Goal: Task Accomplishment & Management: Use online tool/utility

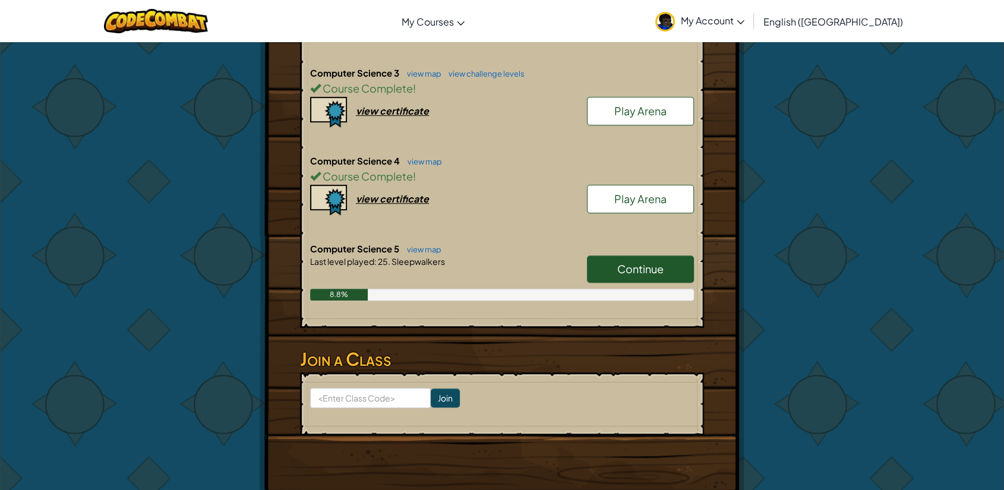
scroll to position [606, 0]
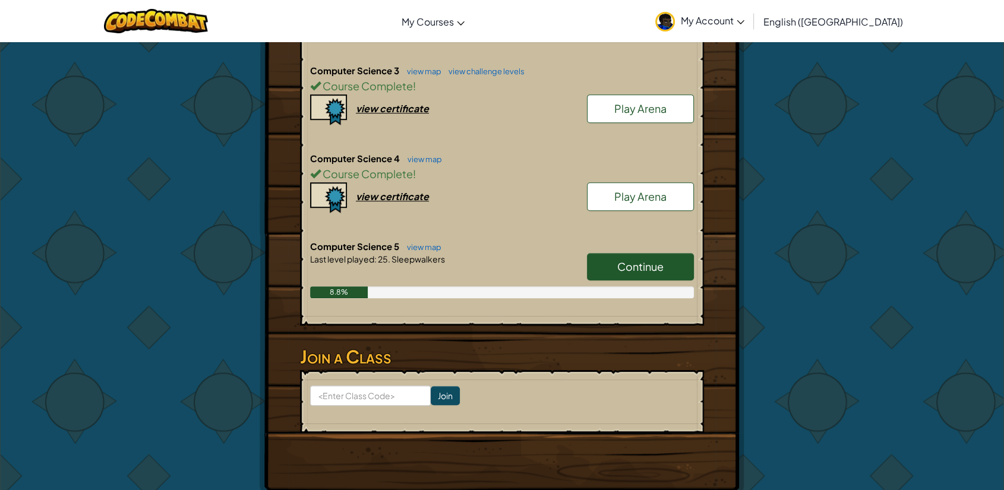
click at [644, 260] on span "Continue" at bounding box center [641, 267] width 46 height 14
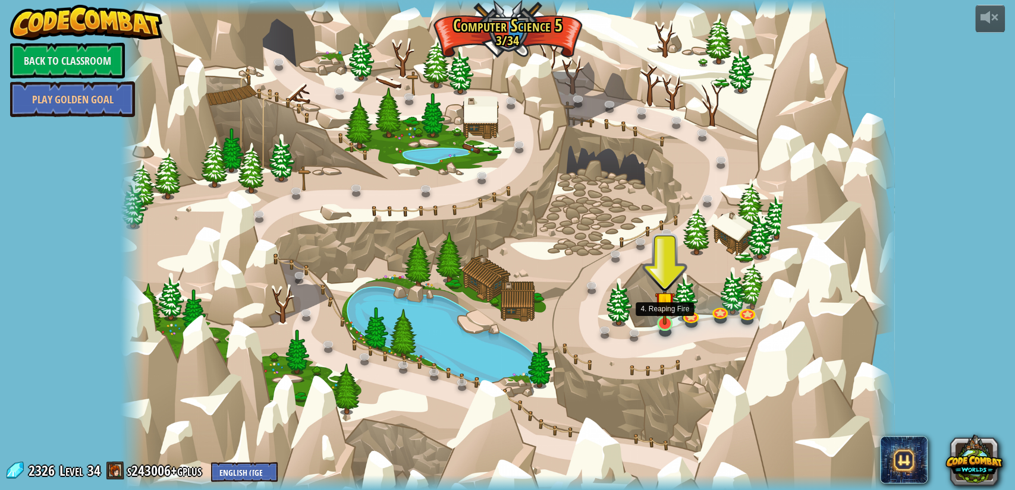
click at [656, 322] on img at bounding box center [664, 302] width 20 height 46
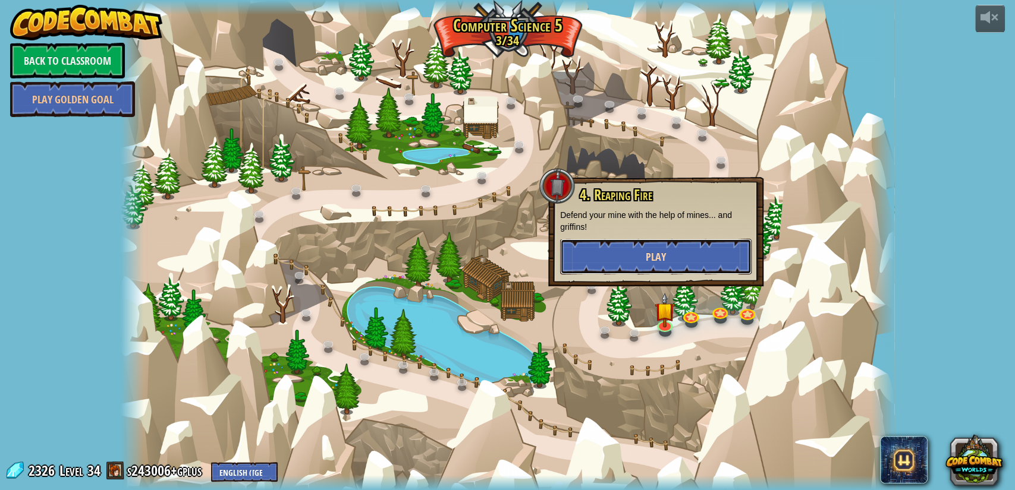
click at [684, 256] on button "Play" at bounding box center [655, 257] width 191 height 36
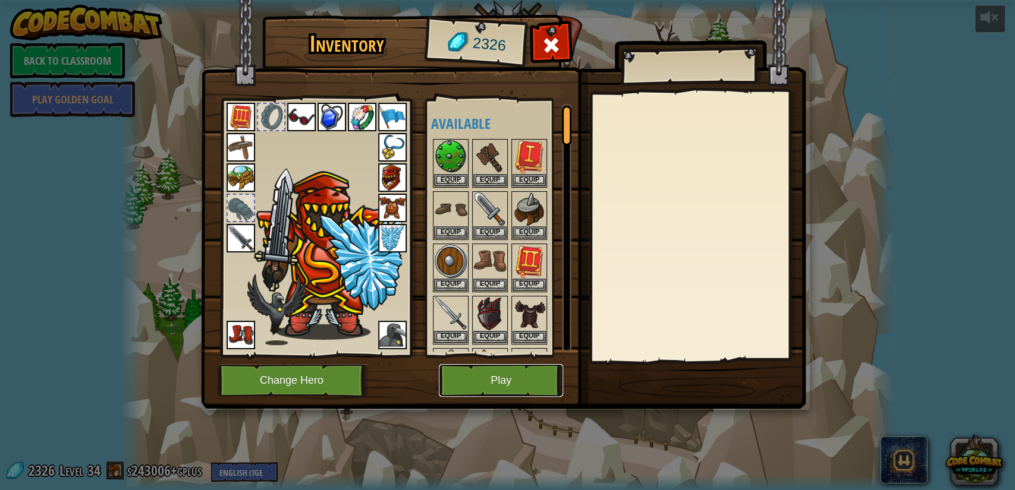
click at [514, 374] on button "Play" at bounding box center [501, 380] width 124 height 33
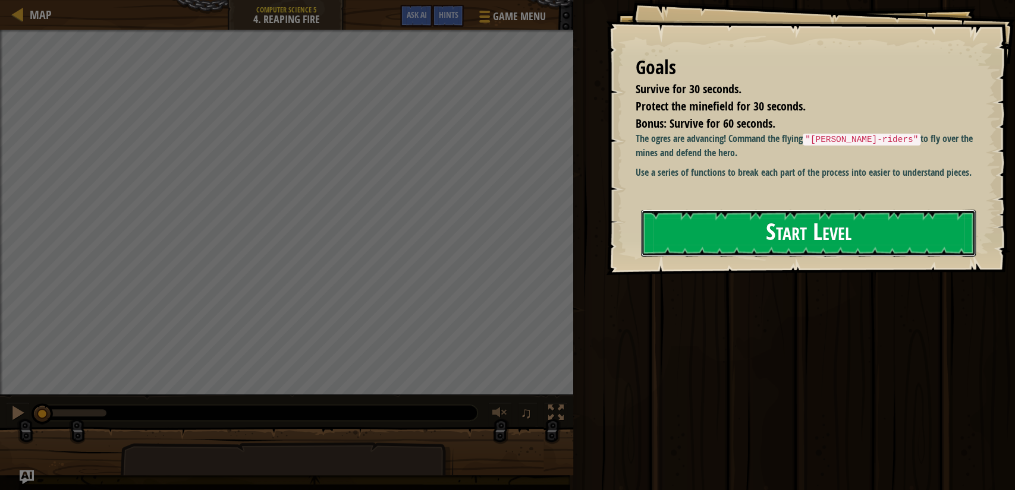
click at [783, 227] on button "Start Level" at bounding box center [808, 233] width 335 height 47
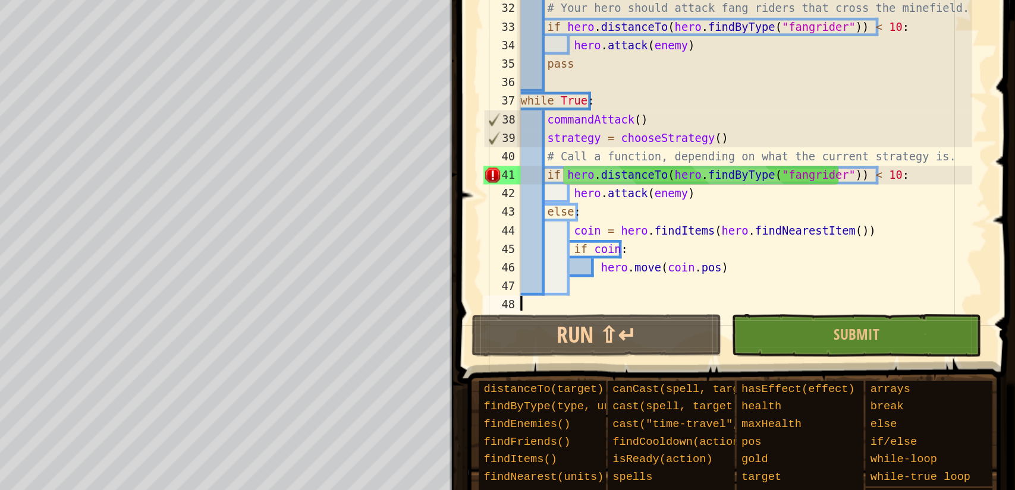
scroll to position [354, 0]
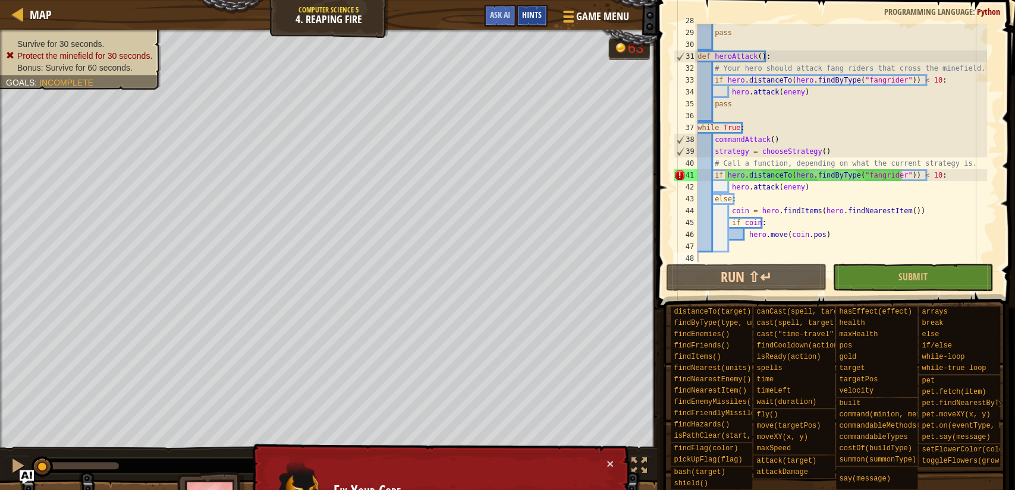
click at [527, 12] on span "Hints" at bounding box center [532, 14] width 20 height 11
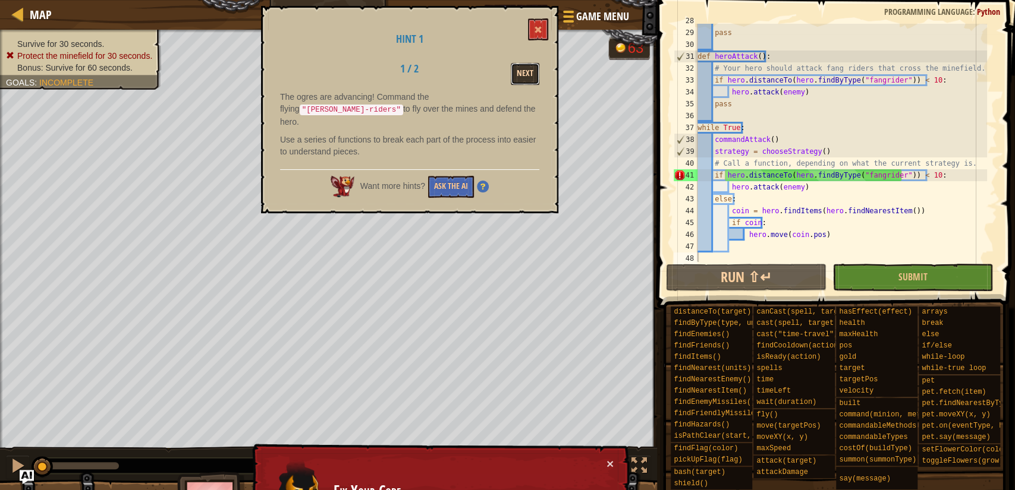
click at [530, 68] on button "Next" at bounding box center [525, 74] width 29 height 22
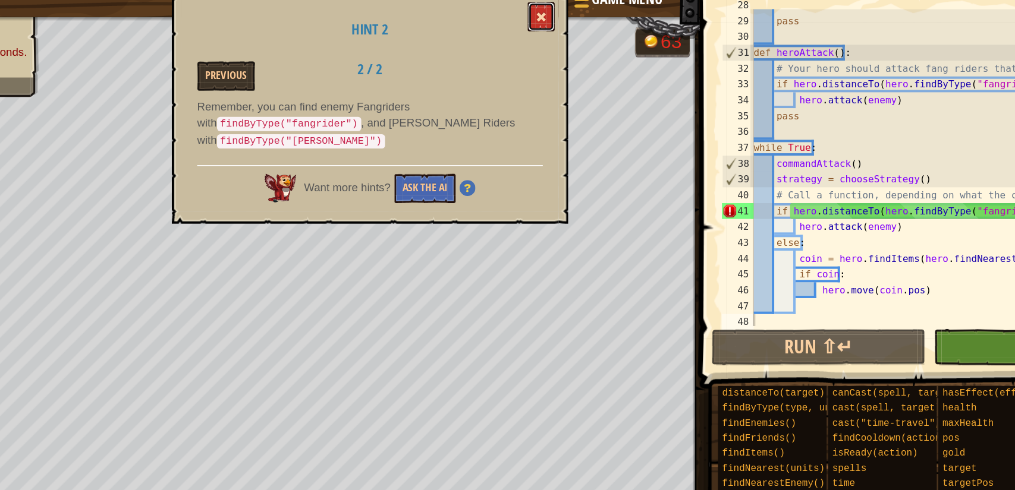
click at [546, 28] on button at bounding box center [538, 29] width 20 height 22
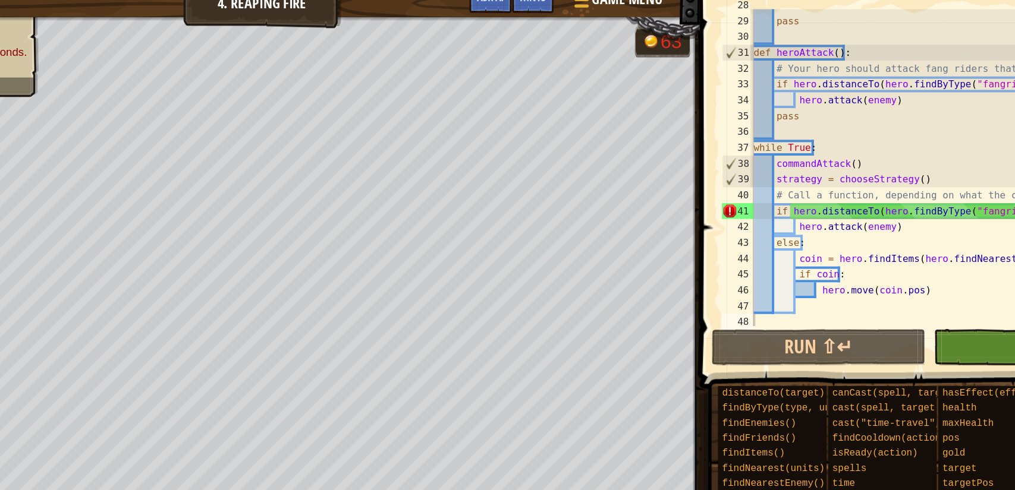
click at [546, 28] on div "Game Menu Done Hints Ask AI" at bounding box center [557, 19] width 158 height 28
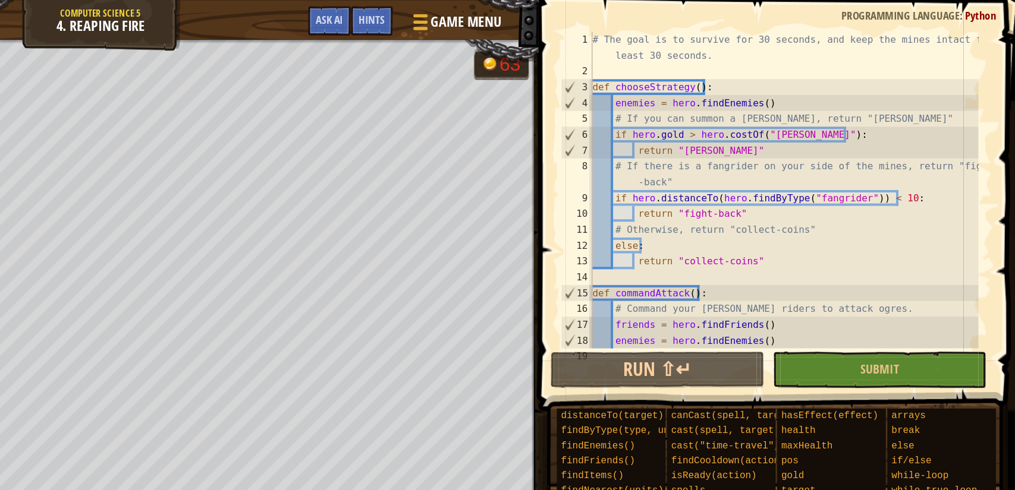
scroll to position [0, 0]
type textarea "g"
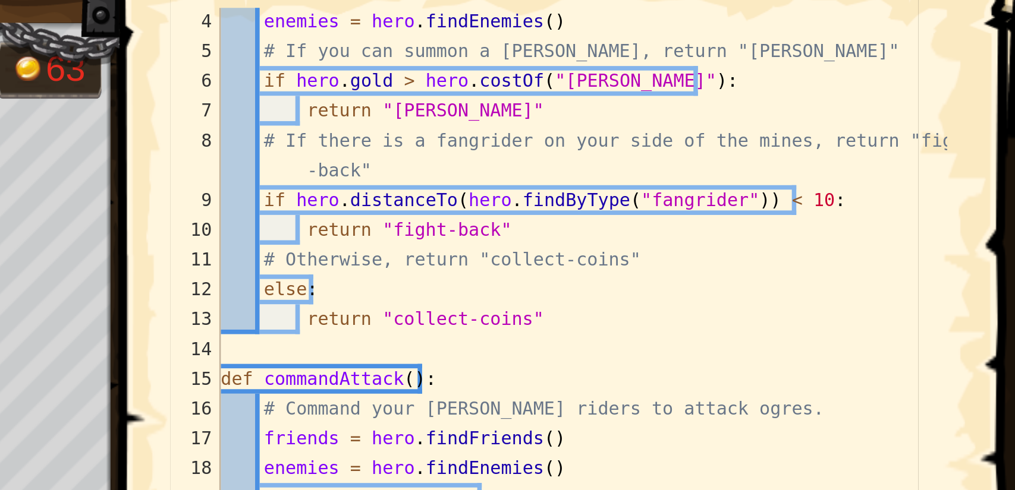
scroll to position [23, 0]
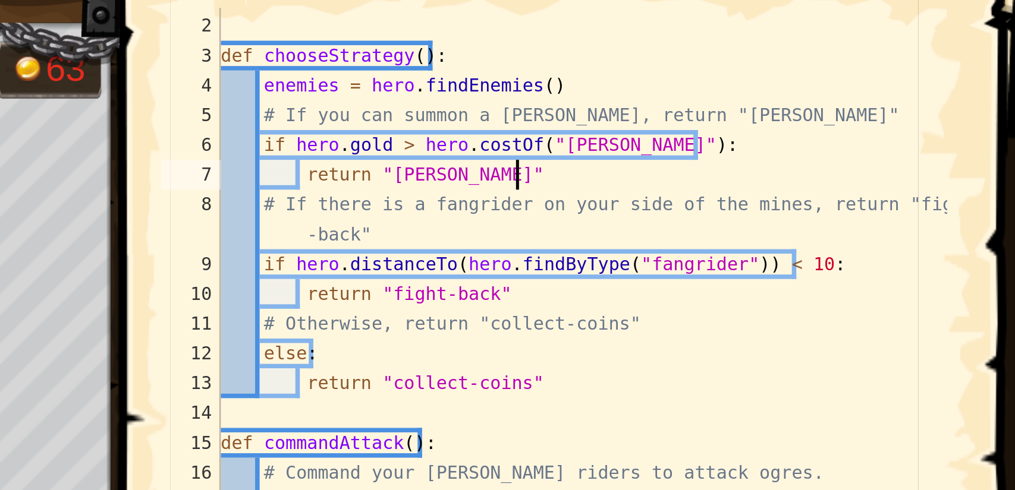
click at [886, 91] on div "# The goal is to survive for 30 seconds, and keep the mines intact for at least…" at bounding box center [841, 137] width 292 height 273
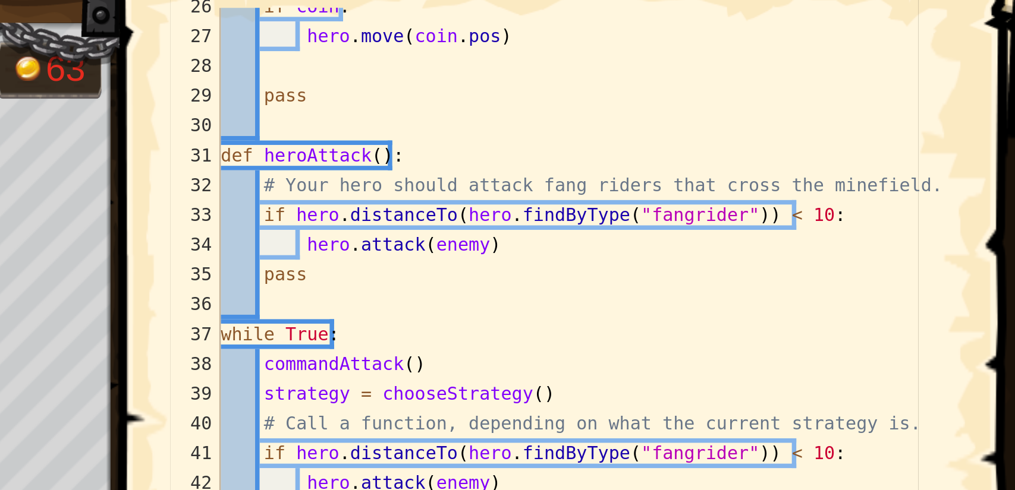
scroll to position [329, 0]
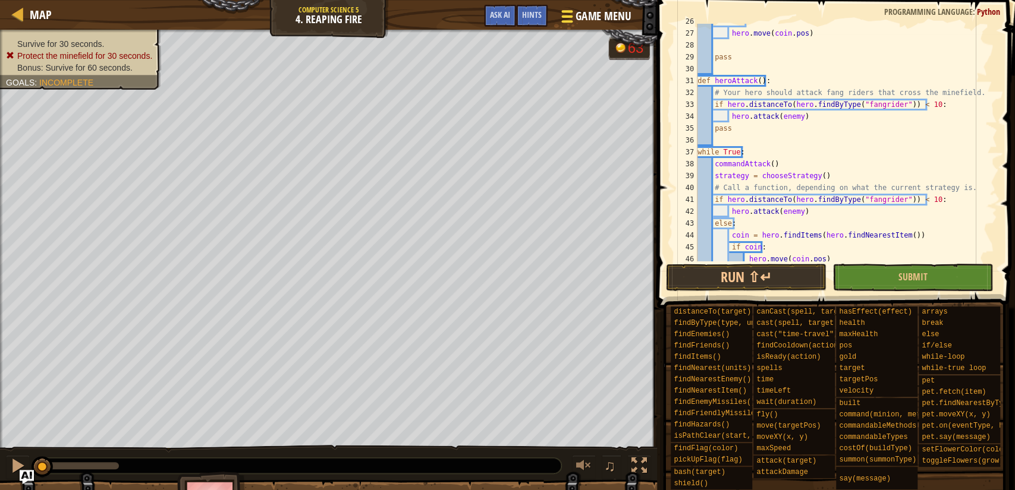
type textarea "return "[PERSON_NAME]""
click at [593, 10] on span "Game Menu" at bounding box center [602, 16] width 55 height 16
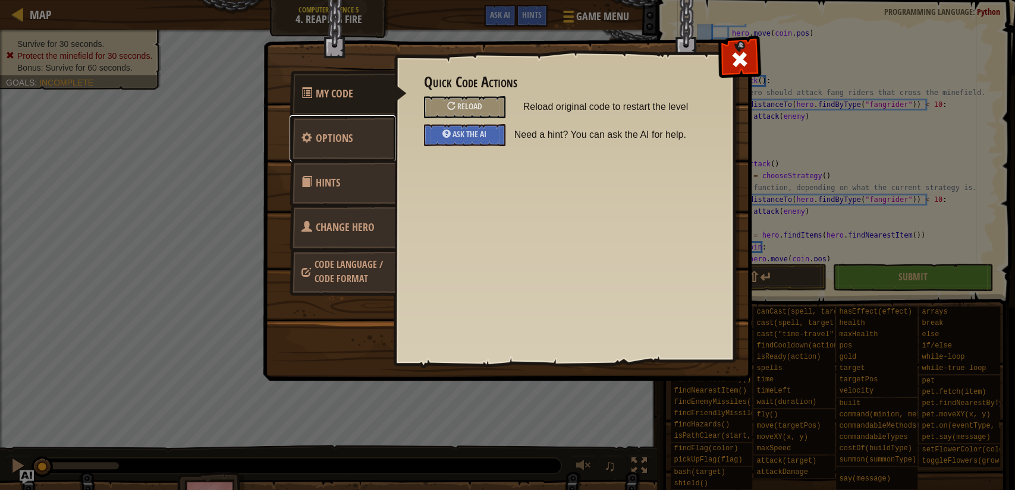
click at [344, 153] on link "Options" at bounding box center [342, 138] width 106 height 46
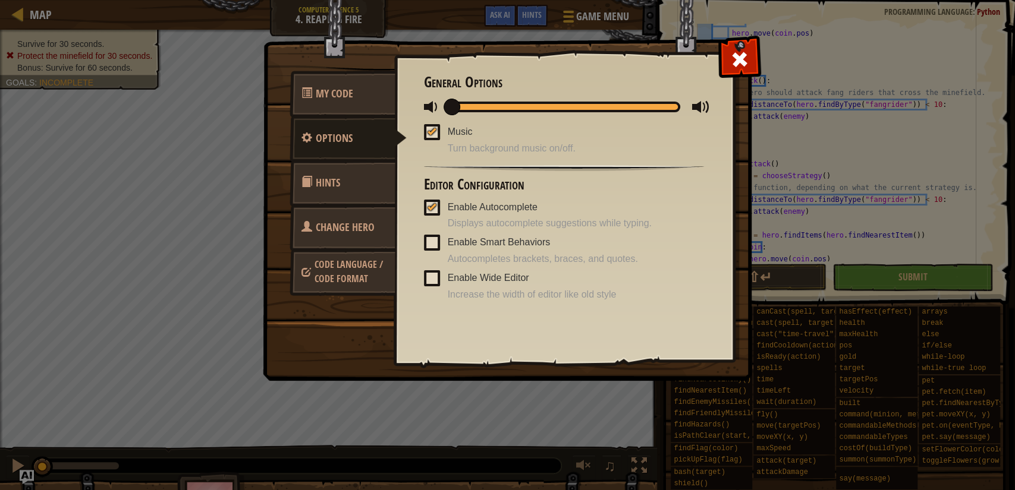
click at [355, 191] on link "Hints" at bounding box center [342, 183] width 106 height 46
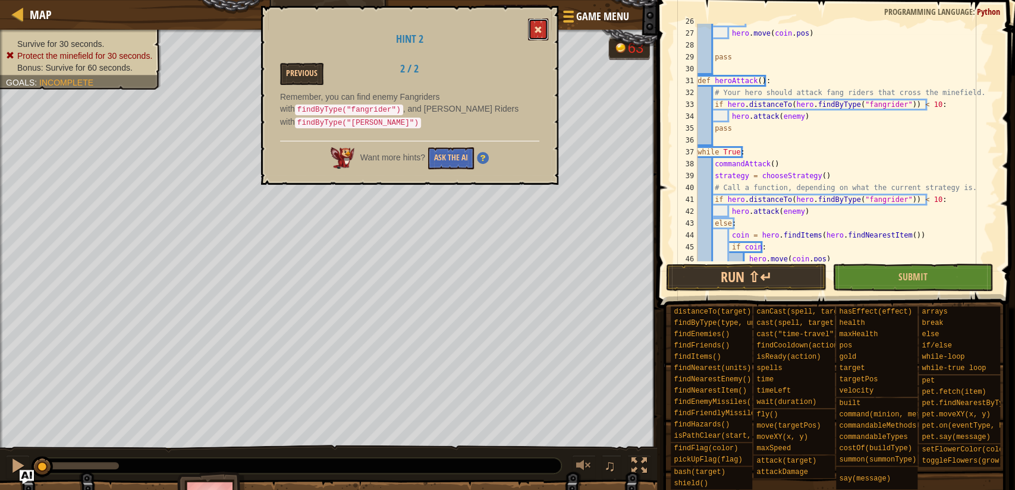
click at [535, 26] on span at bounding box center [538, 30] width 8 height 8
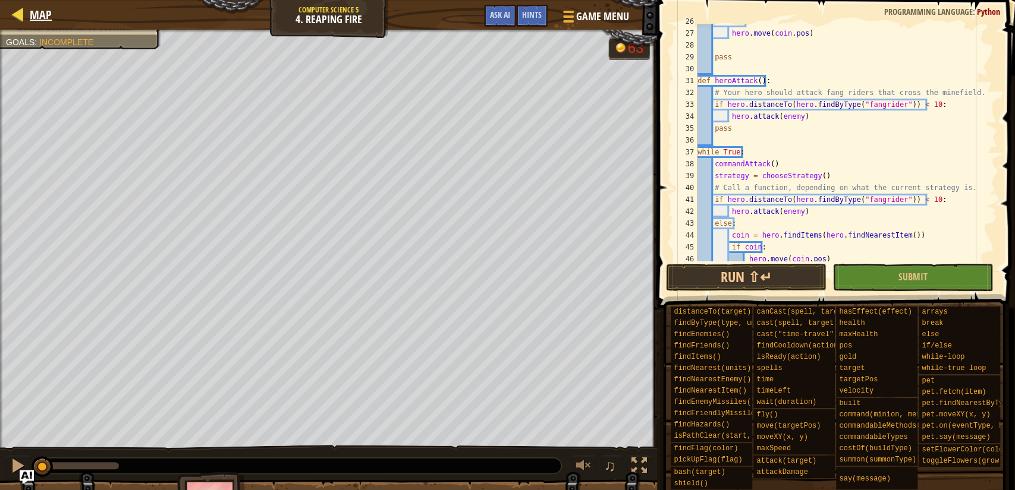
click at [30, 23] on div "Map" at bounding box center [38, 15] width 28 height 30
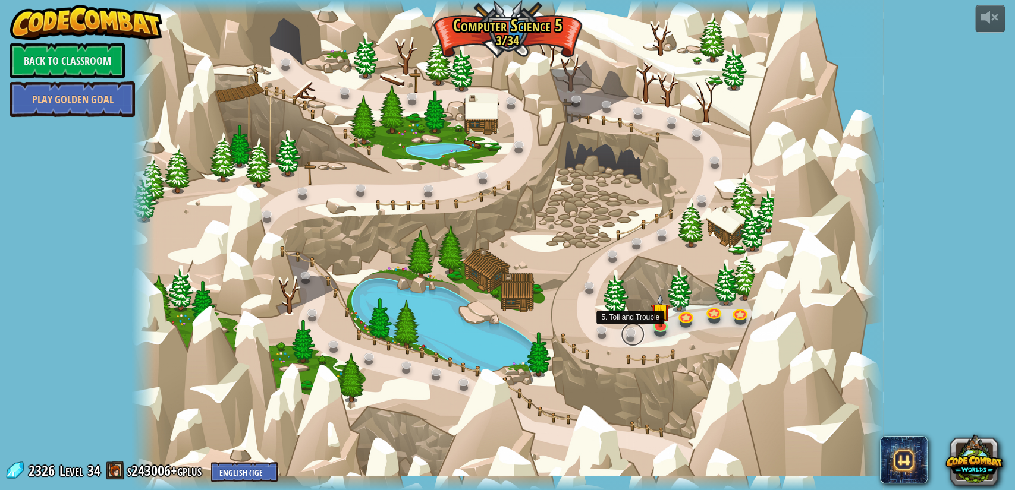
click at [639, 330] on link at bounding box center [633, 335] width 24 height 24
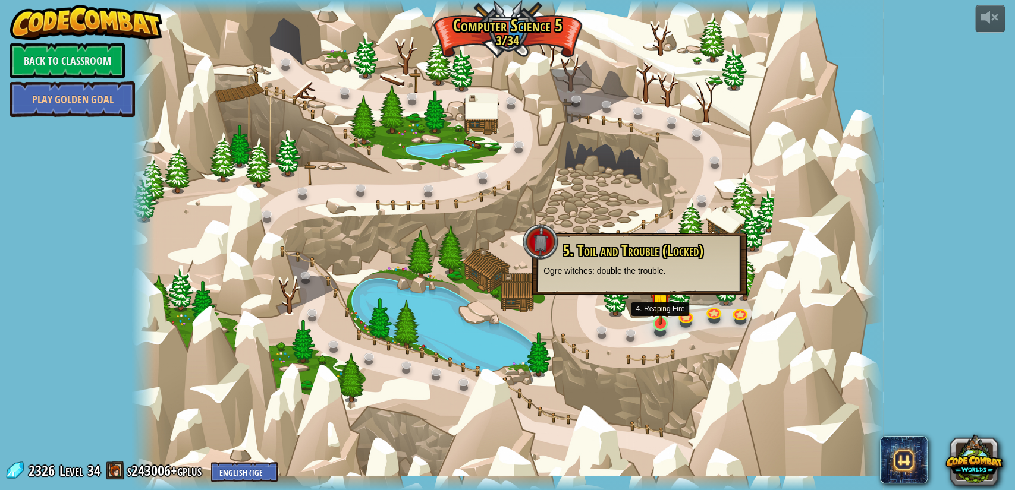
click at [662, 313] on img at bounding box center [660, 303] width 20 height 45
